Goal: Transaction & Acquisition: Book appointment/travel/reservation

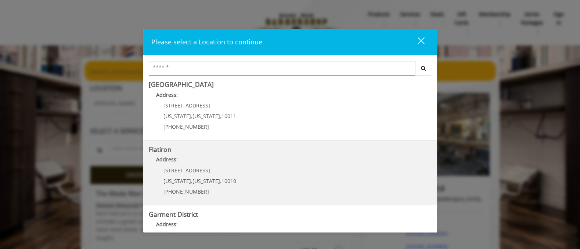
scroll to position [174, 0]
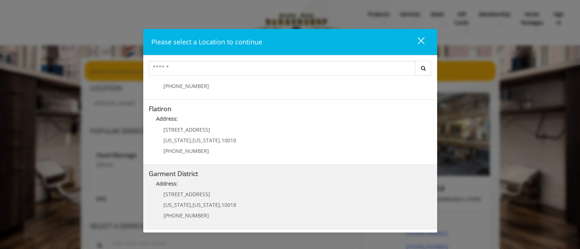
click at [285, 210] on District "Garment District Address: [STREET_ADDRESS][US_STATE][US_STATE] (212) 997-4247" at bounding box center [290, 197] width 283 height 54
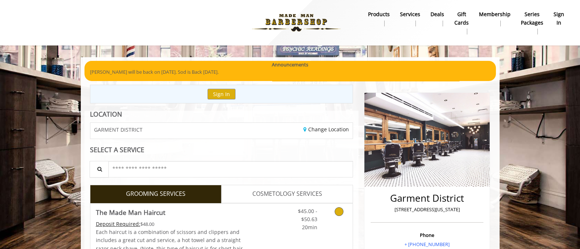
scroll to position [133, 0]
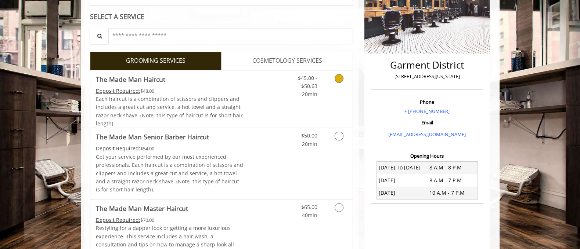
click at [289, 94] on link "$45.00 - $50.63 20min" at bounding box center [302, 85] width 30 height 28
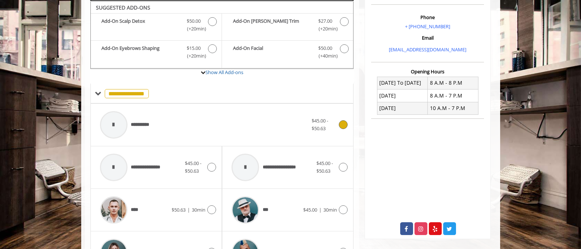
scroll to position [318, 0]
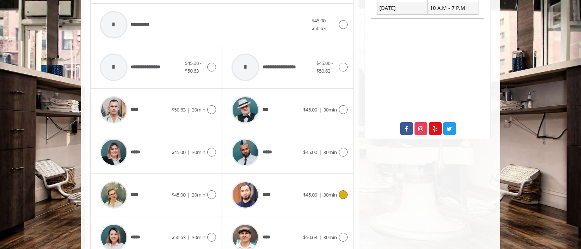
click at [283, 190] on div "****" at bounding box center [265, 195] width 75 height 35
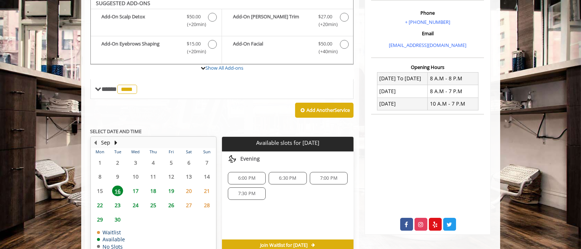
scroll to position [219, 0]
